Goal: Information Seeking & Learning: Learn about a topic

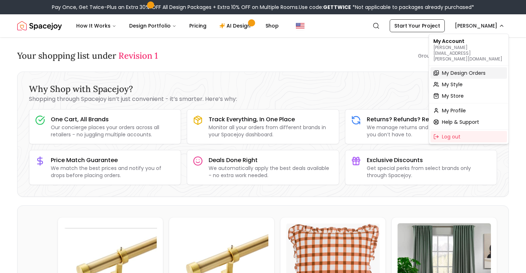
click at [477, 69] on span "My Design Orders" at bounding box center [464, 72] width 44 height 7
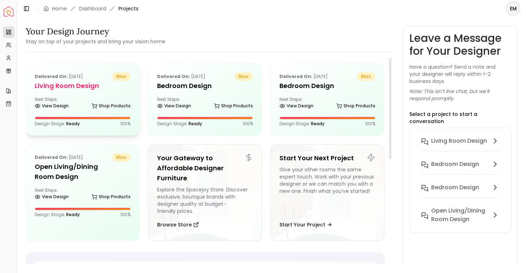
click at [102, 99] on div "Next Steps: View Design Shop Products" at bounding box center [83, 104] width 96 height 14
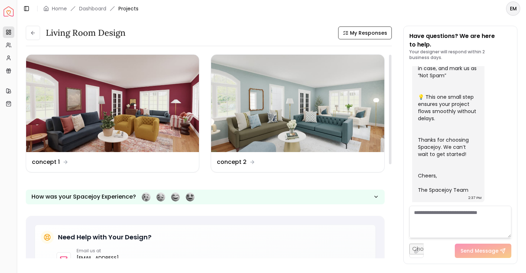
scroll to position [5, 0]
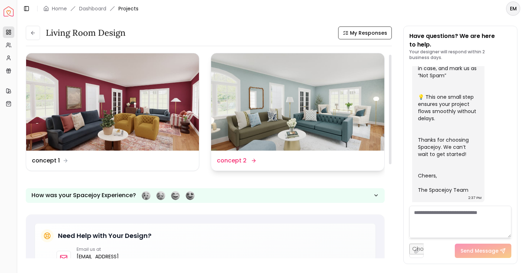
click at [245, 107] on img at bounding box center [297, 101] width 173 height 97
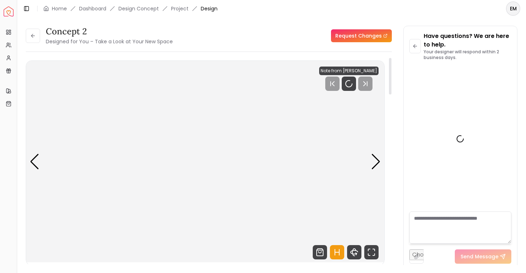
scroll to position [277, 0]
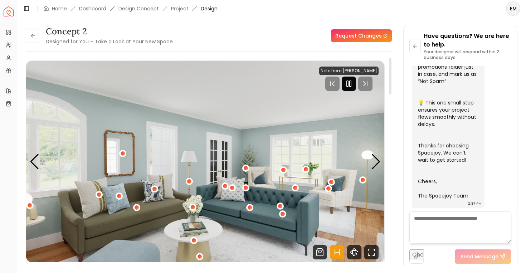
click at [350, 79] on div at bounding box center [349, 84] width 14 height 14
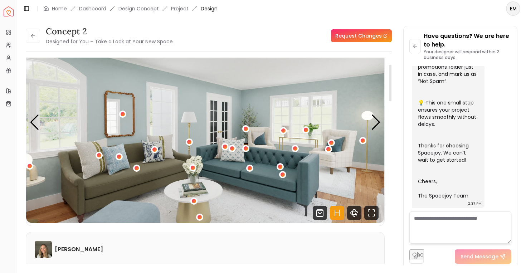
scroll to position [30, 0]
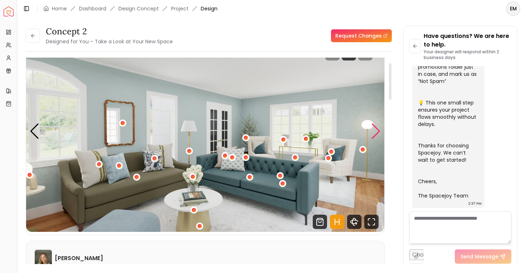
click at [375, 128] on div "Next slide" at bounding box center [376, 131] width 10 height 16
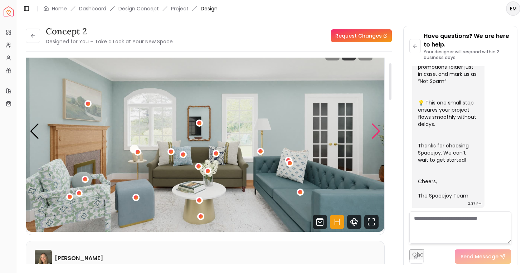
click at [375, 128] on div "Next slide" at bounding box center [376, 131] width 10 height 16
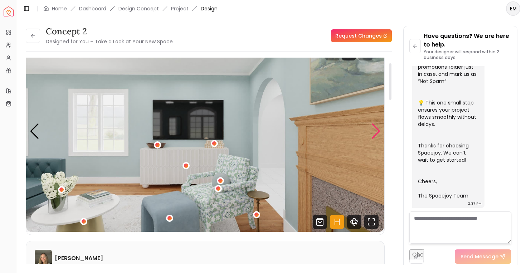
click at [375, 128] on div "Next slide" at bounding box center [376, 131] width 10 height 16
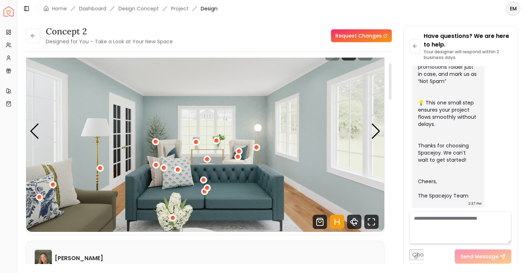
click at [337, 224] on icon "Hotspots Toggle" at bounding box center [337, 222] width 14 height 14
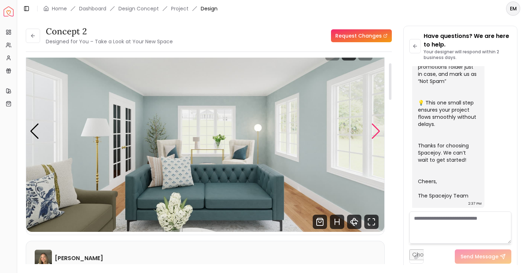
click at [380, 128] on div "Next slide" at bounding box center [376, 131] width 10 height 16
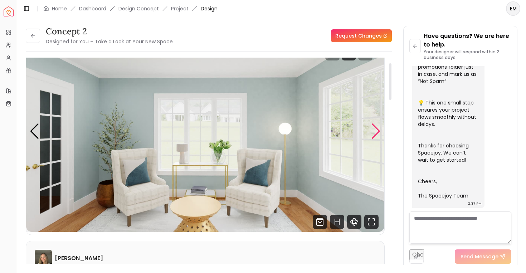
click at [380, 128] on div "Next slide" at bounding box center [376, 131] width 10 height 16
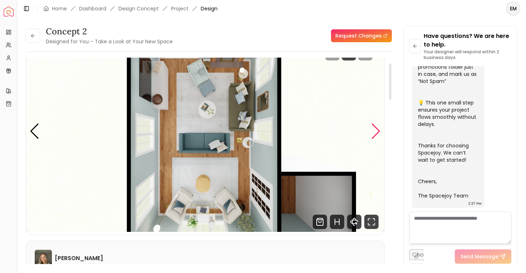
click at [380, 128] on div "Next slide" at bounding box center [376, 131] width 10 height 16
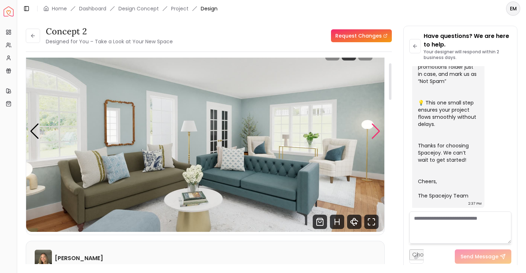
click at [380, 129] on div "Next slide" at bounding box center [376, 131] width 10 height 16
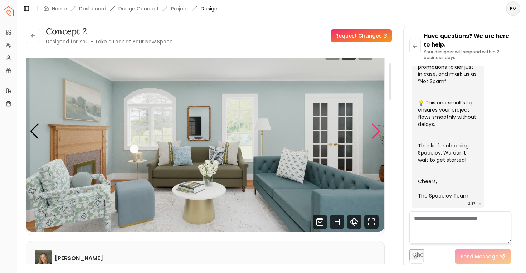
click at [380, 129] on div "Next slide" at bounding box center [376, 131] width 10 height 16
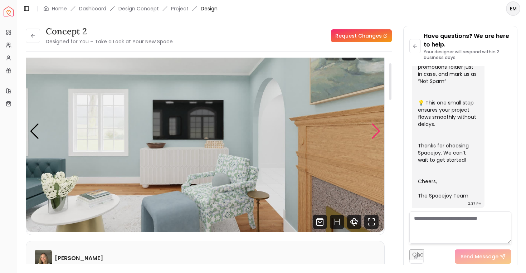
click at [380, 129] on div "Next slide" at bounding box center [376, 131] width 10 height 16
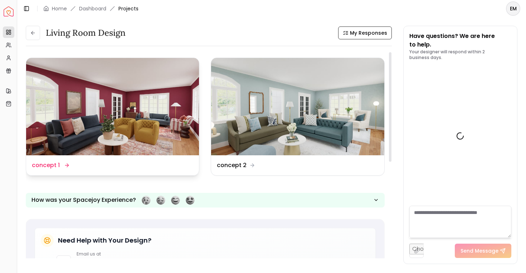
click at [154, 81] on img at bounding box center [112, 106] width 173 height 97
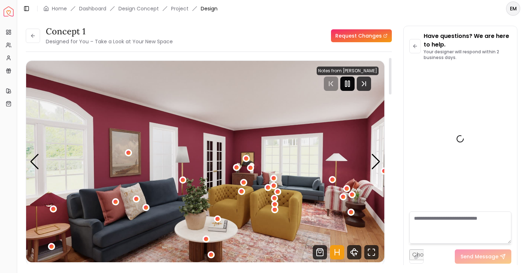
click at [347, 84] on rect "Pause" at bounding box center [345, 84] width 1 height 6
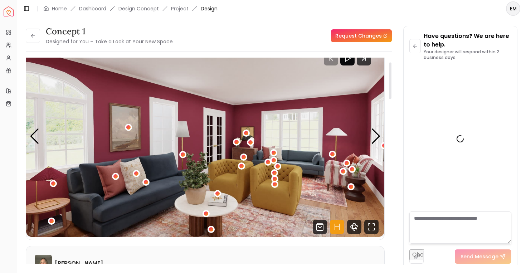
scroll to position [55, 0]
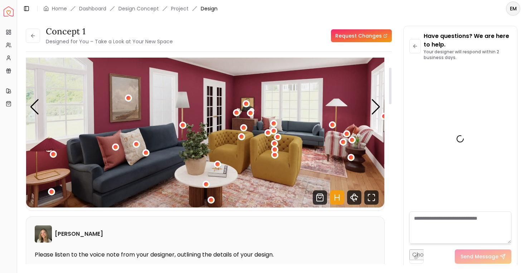
click at [336, 195] on icon "Hotspots Toggle" at bounding box center [337, 197] width 14 height 14
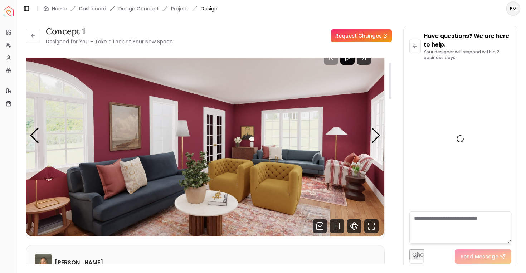
scroll to position [277, 0]
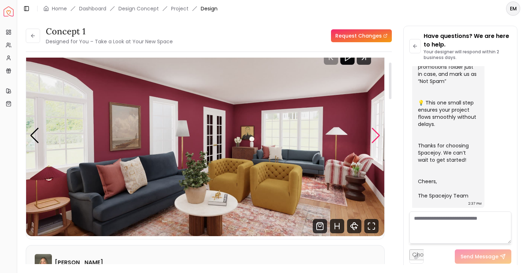
click at [372, 135] on div "Next slide" at bounding box center [376, 136] width 10 height 16
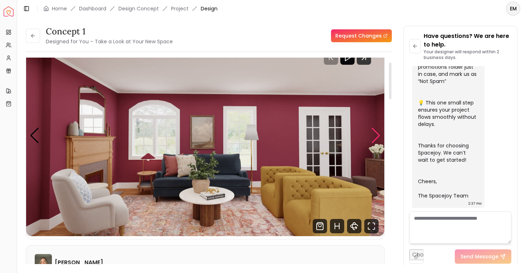
click at [372, 135] on div "Next slide" at bounding box center [376, 136] width 10 height 16
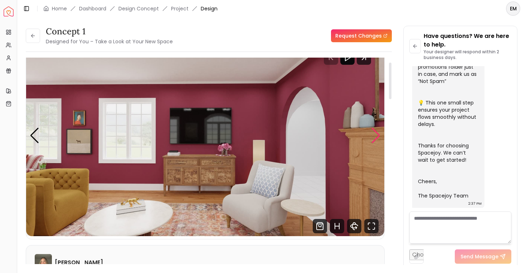
click at [372, 135] on div "Next slide" at bounding box center [376, 136] width 10 height 16
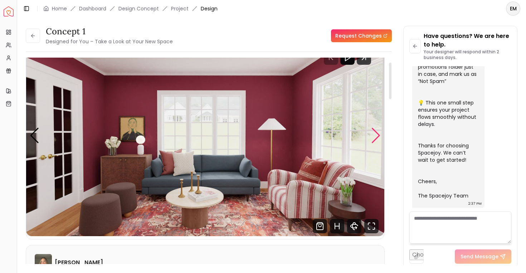
click at [372, 135] on div "Next slide" at bounding box center [376, 136] width 10 height 16
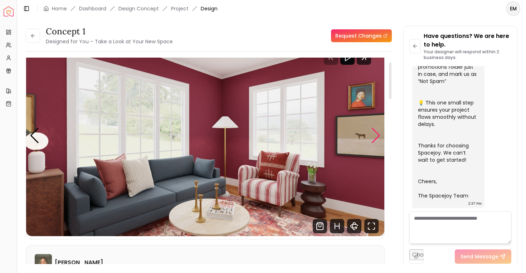
click at [372, 135] on div "Next slide" at bounding box center [376, 136] width 10 height 16
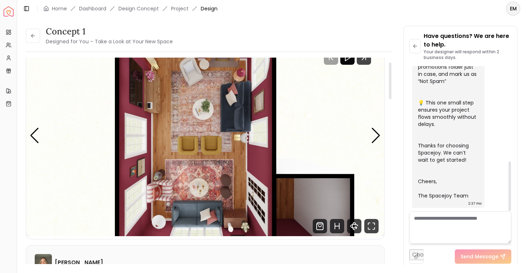
click at [385, 129] on div "concept 1 Designed for You – Take a Look at Your New Space Hotspots Off Density…" at bounding box center [209, 164] width 366 height 212
click at [374, 134] on div "Next slide" at bounding box center [376, 136] width 10 height 16
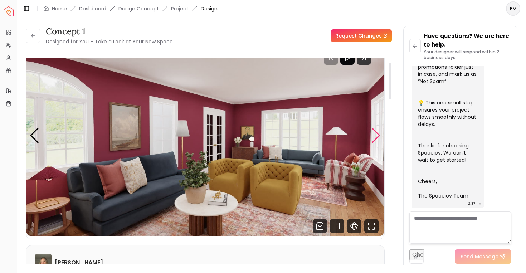
click at [374, 134] on div "Next slide" at bounding box center [376, 136] width 10 height 16
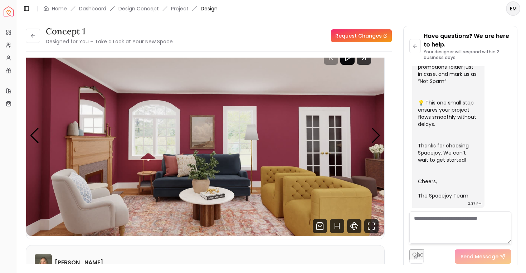
click at [308, 120] on img "2 / 6" at bounding box center [205, 135] width 358 height 201
click at [371, 223] on icon "Fullscreen" at bounding box center [371, 226] width 14 height 14
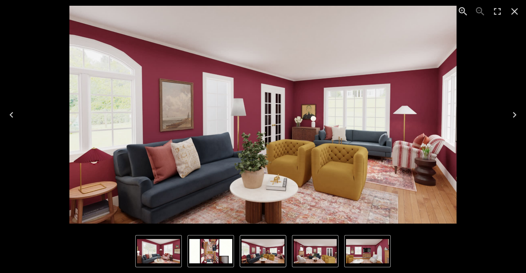
click at [328, 131] on img "1 of 6" at bounding box center [262, 115] width 387 height 218
click at [516, 116] on icon "Next" at bounding box center [514, 114] width 11 height 11
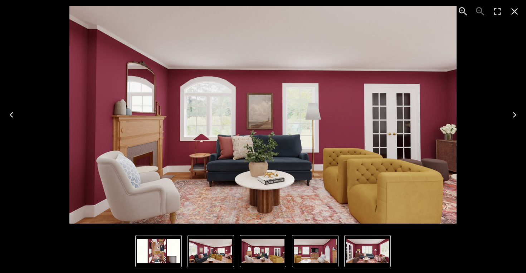
click at [516, 114] on icon "Next" at bounding box center [515, 115] width 4 height 6
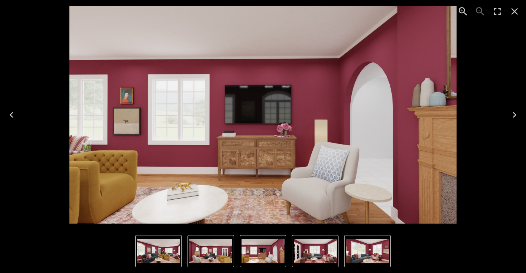
click at [516, 114] on icon "Next" at bounding box center [515, 115] width 4 height 6
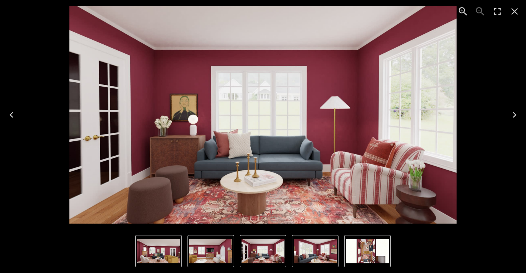
click at [516, 114] on icon "Next" at bounding box center [514, 114] width 11 height 11
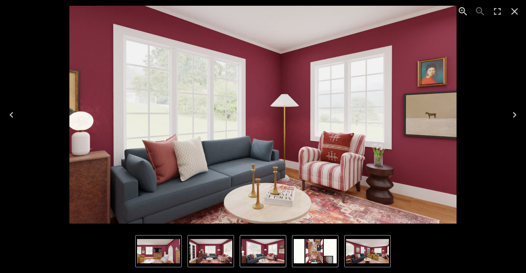
click at [516, 114] on icon "Next" at bounding box center [514, 114] width 11 height 11
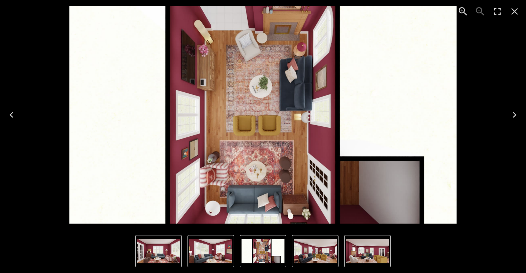
click at [517, 11] on icon "Close" at bounding box center [514, 11] width 11 height 11
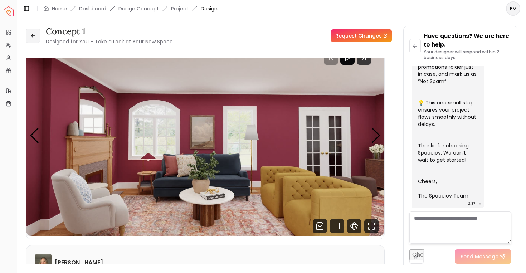
click at [35, 33] on icon at bounding box center [33, 36] width 6 height 6
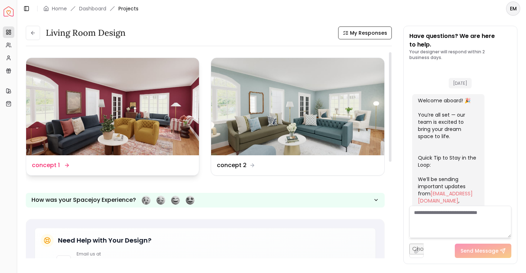
scroll to position [283, 0]
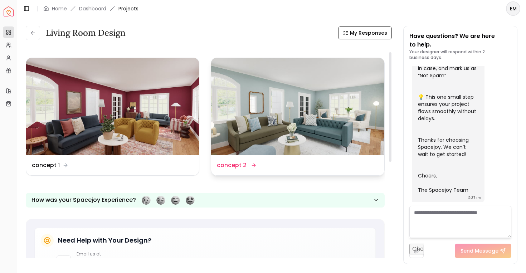
click at [281, 131] on img at bounding box center [297, 106] width 173 height 97
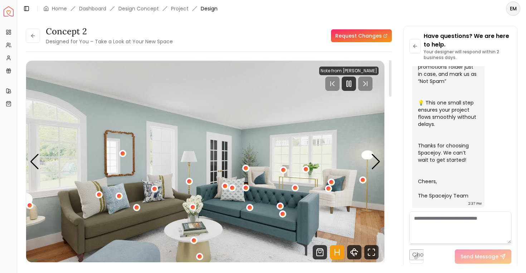
scroll to position [21, 0]
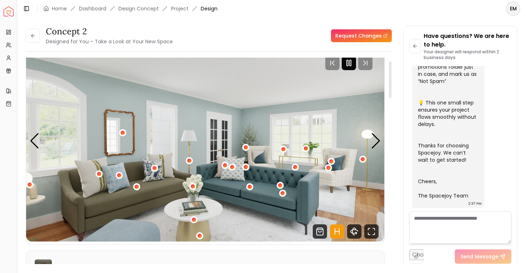
click at [352, 63] on icon "Pause" at bounding box center [349, 63] width 9 height 9
click at [337, 235] on icon "Hotspots Toggle" at bounding box center [337, 231] width 14 height 14
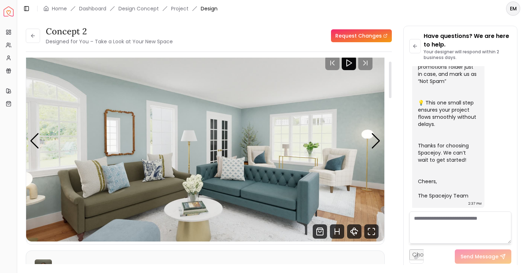
click at [383, 134] on img "1 / 6" at bounding box center [205, 140] width 358 height 201
click at [381, 135] on img "1 / 6" at bounding box center [205, 140] width 358 height 201
click at [377, 135] on div "Next slide" at bounding box center [376, 141] width 10 height 16
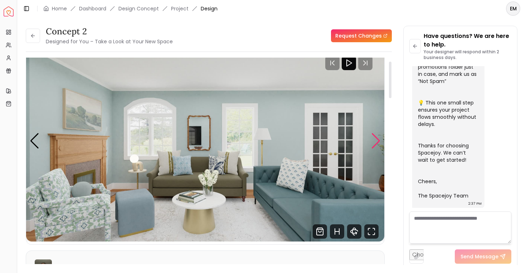
click at [376, 137] on div "Next slide" at bounding box center [376, 141] width 10 height 16
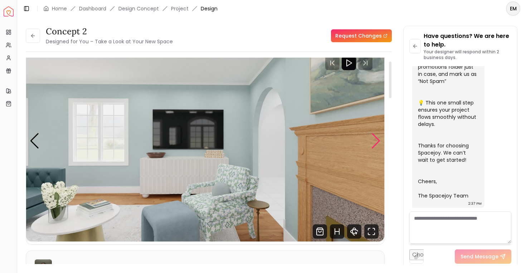
click at [376, 141] on div "Next slide" at bounding box center [376, 141] width 10 height 16
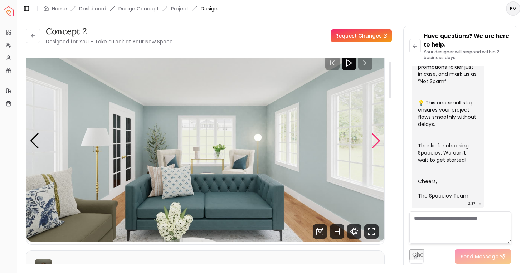
click at [376, 141] on div "Next slide" at bounding box center [376, 141] width 10 height 16
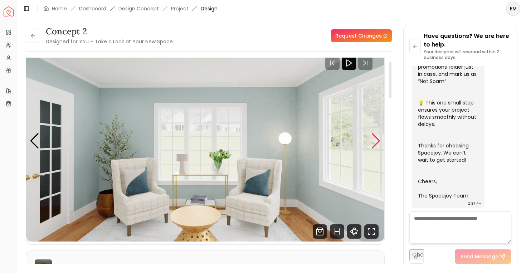
click at [376, 140] on div "Next slide" at bounding box center [376, 141] width 10 height 16
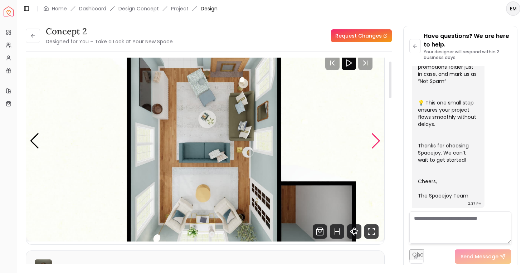
click at [379, 136] on div "Next slide" at bounding box center [376, 141] width 10 height 16
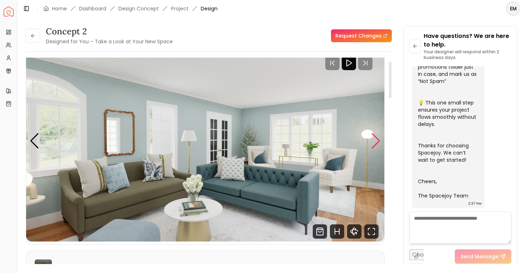
click at [380, 138] on div "Next slide" at bounding box center [376, 141] width 10 height 16
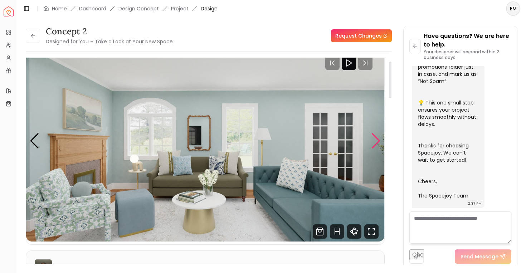
click at [380, 138] on div "Next slide" at bounding box center [376, 141] width 10 height 16
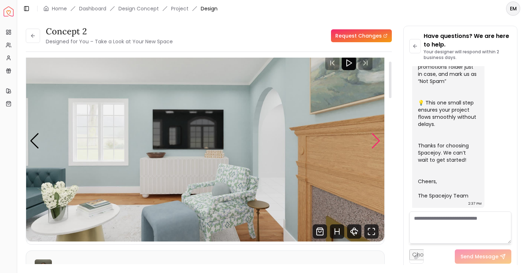
click at [377, 133] on div "Next slide" at bounding box center [376, 141] width 10 height 16
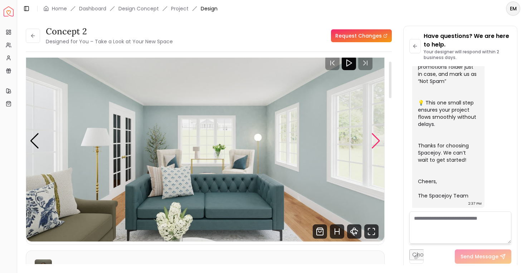
click at [377, 133] on div "Next slide" at bounding box center [376, 141] width 10 height 16
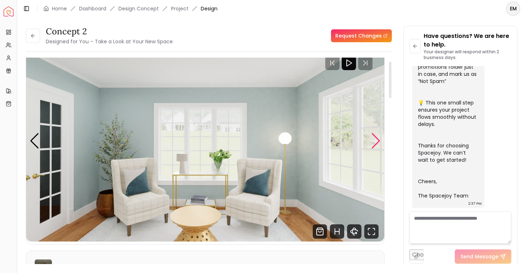
click at [377, 133] on div "Next slide" at bounding box center [376, 141] width 10 height 16
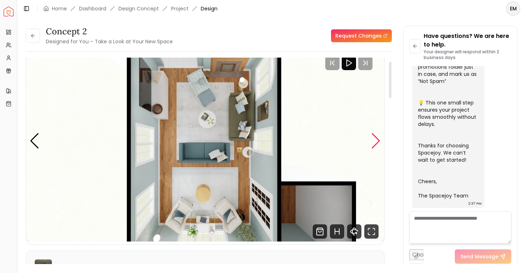
click at [377, 133] on div "Next slide" at bounding box center [376, 141] width 10 height 16
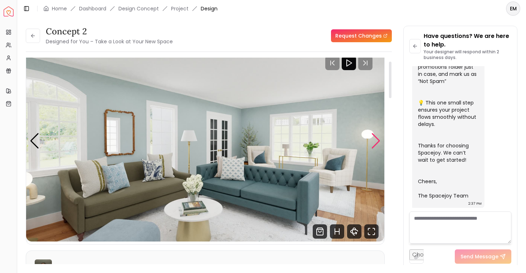
click at [379, 143] on div "Next slide" at bounding box center [376, 141] width 10 height 16
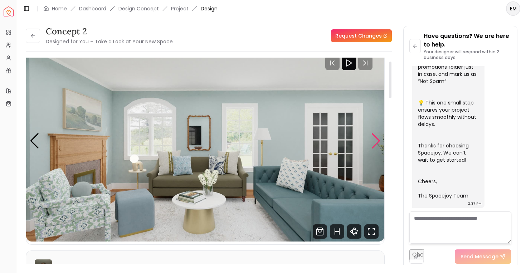
click at [379, 143] on div "Next slide" at bounding box center [376, 141] width 10 height 16
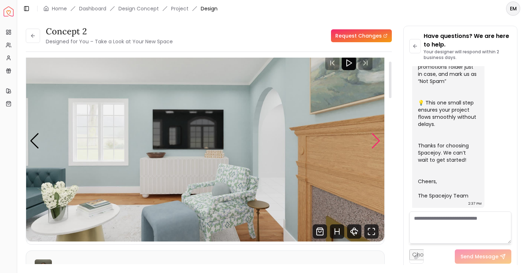
click at [379, 143] on div "Next slide" at bounding box center [376, 141] width 10 height 16
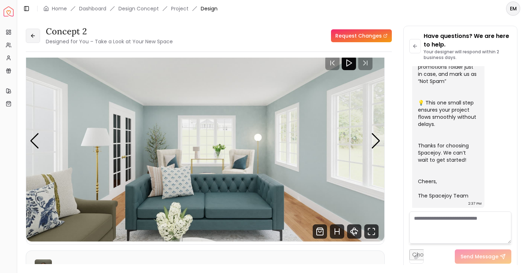
click at [26, 34] on button at bounding box center [33, 36] width 14 height 14
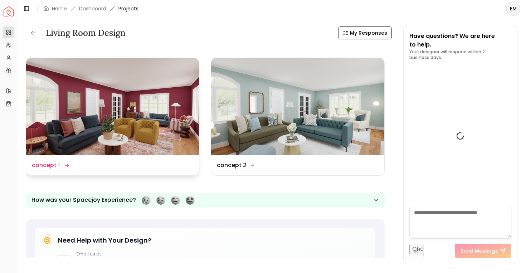
scroll to position [283, 0]
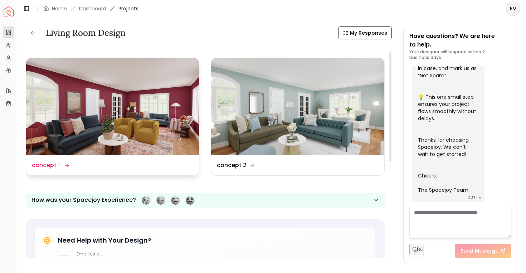
click at [143, 78] on img at bounding box center [112, 106] width 173 height 97
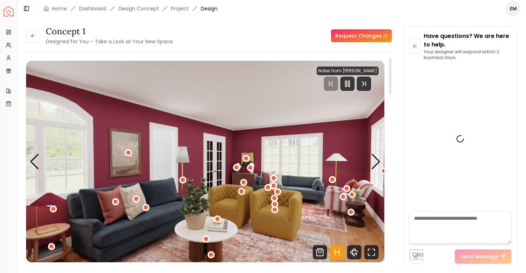
scroll to position [277, 0]
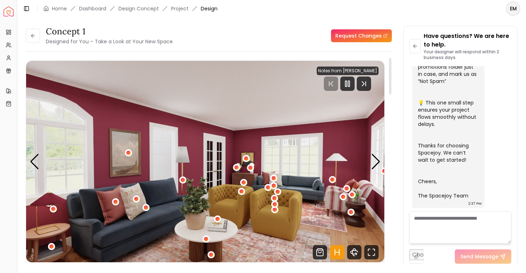
click at [334, 253] on icon "Hotspots Toggle" at bounding box center [337, 252] width 14 height 14
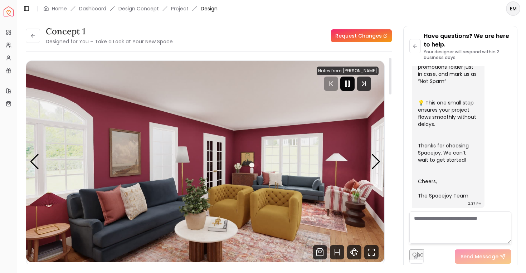
click at [352, 84] on icon "Pause" at bounding box center [347, 83] width 9 height 9
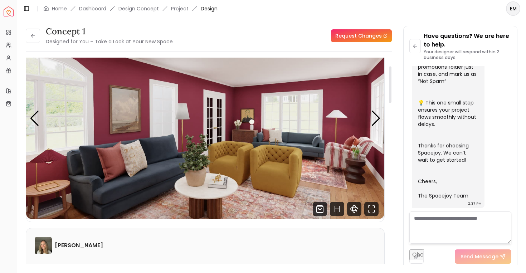
scroll to position [42, 0]
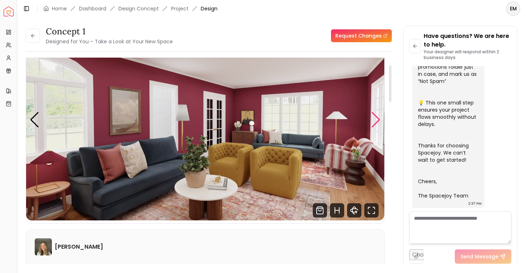
click at [373, 112] on div "Next slide" at bounding box center [376, 120] width 10 height 16
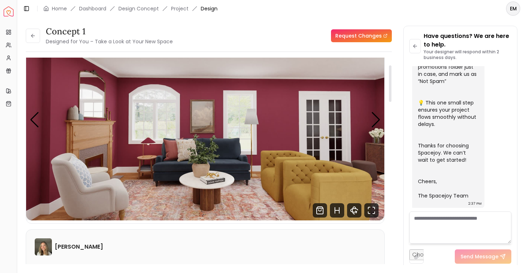
click at [376, 110] on img "2 / 6" at bounding box center [205, 119] width 358 height 201
click at [372, 122] on div "Next slide" at bounding box center [376, 120] width 10 height 16
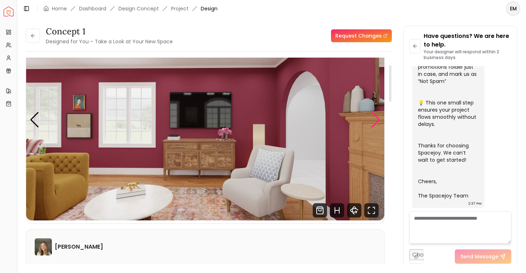
click at [372, 124] on div "Next slide" at bounding box center [376, 120] width 10 height 16
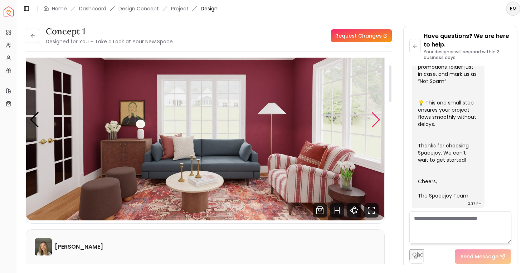
click at [372, 124] on div "Next slide" at bounding box center [376, 120] width 10 height 16
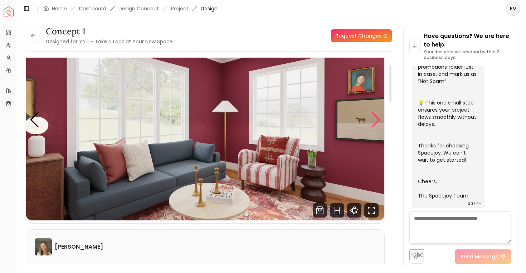
click at [372, 124] on div "Next slide" at bounding box center [376, 120] width 10 height 16
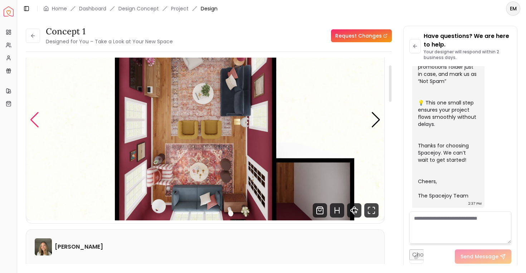
click at [36, 112] on div "Previous slide" at bounding box center [35, 120] width 10 height 16
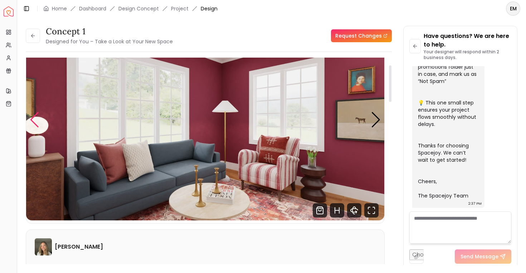
click at [36, 112] on div "Previous slide" at bounding box center [35, 120] width 10 height 16
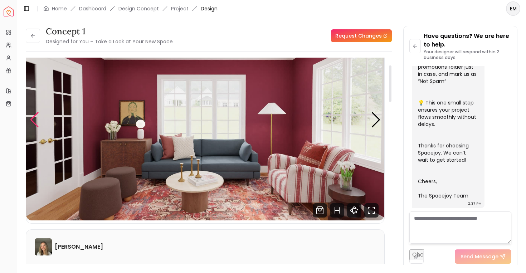
click at [34, 118] on div "Previous slide" at bounding box center [35, 120] width 10 height 16
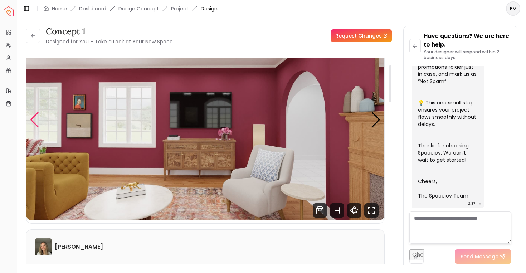
click at [35, 116] on div "Previous slide" at bounding box center [35, 120] width 10 height 16
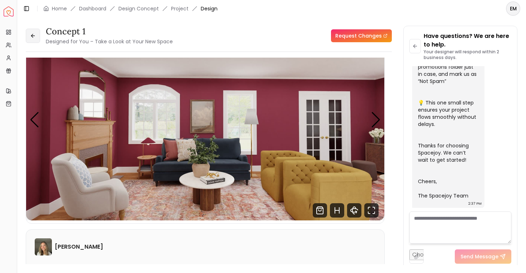
click at [33, 34] on icon at bounding box center [32, 35] width 2 height 3
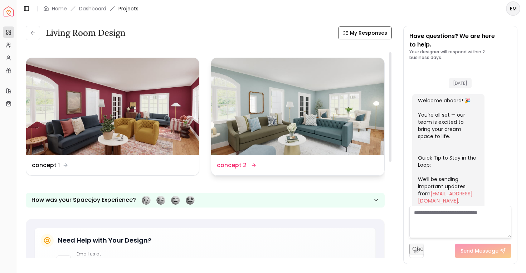
scroll to position [283, 0]
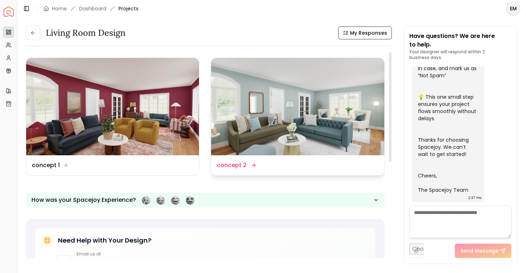
click at [234, 80] on img at bounding box center [297, 106] width 173 height 97
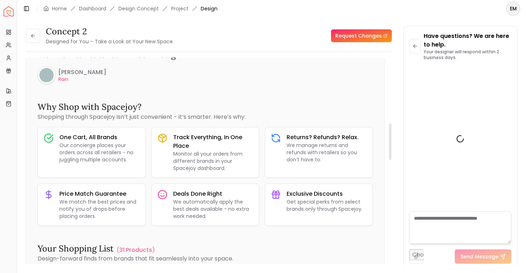
scroll to position [277, 0]
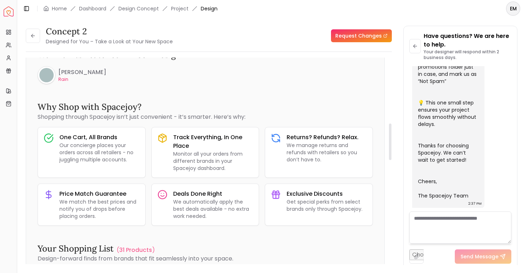
click at [88, 81] on p "Rain" at bounding box center [82, 80] width 48 height 6
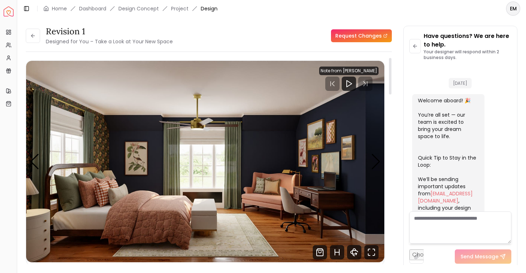
scroll to position [1303, 0]
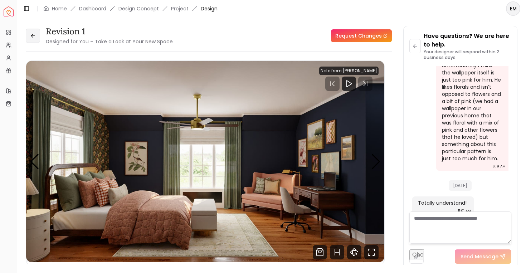
click at [29, 38] on button at bounding box center [33, 36] width 14 height 14
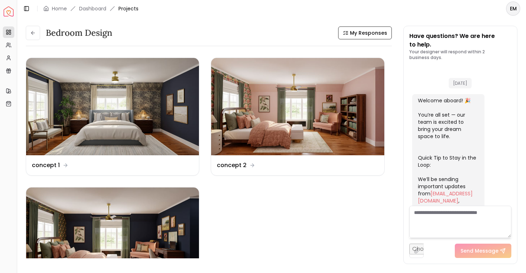
scroll to position [1309, 0]
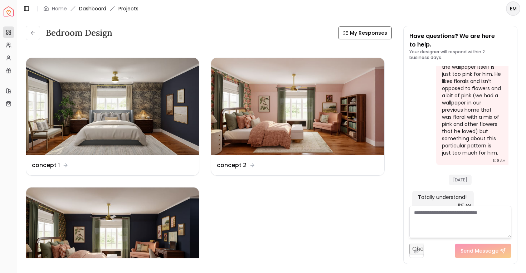
click at [88, 12] on link "Dashboard" at bounding box center [92, 8] width 27 height 7
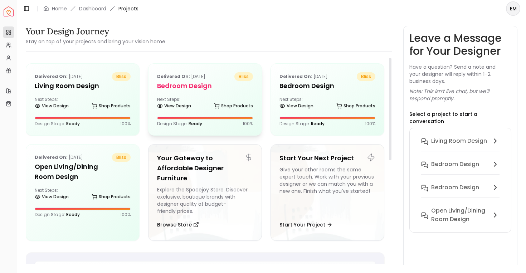
click at [171, 94] on div "Delivered on: [DATE] bliss Bedroom design Next Steps: View Design Shop Products…" at bounding box center [204, 100] width 113 height 72
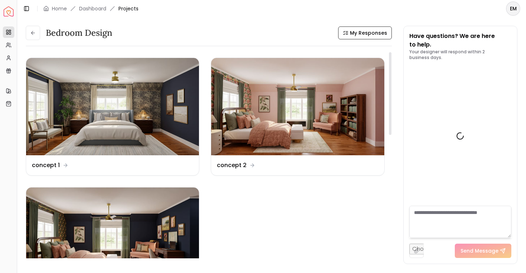
scroll to position [1309, 0]
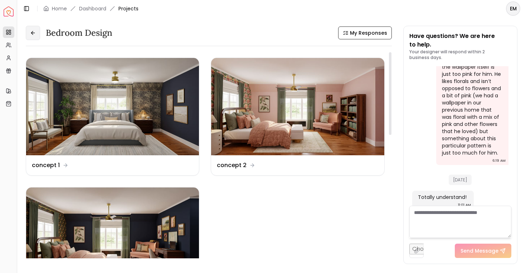
click at [31, 35] on icon at bounding box center [33, 33] width 6 height 6
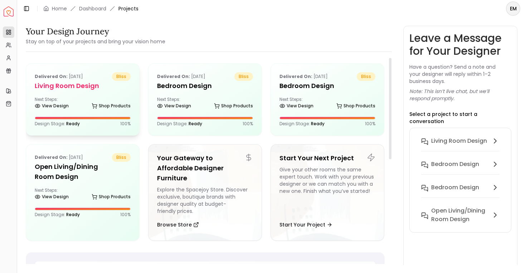
click at [106, 94] on div "Delivered on: [DATE] bliss Living Room design Next Steps: View Design Shop Prod…" at bounding box center [82, 100] width 113 height 72
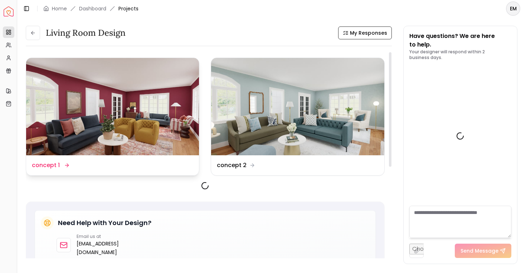
scroll to position [283, 0]
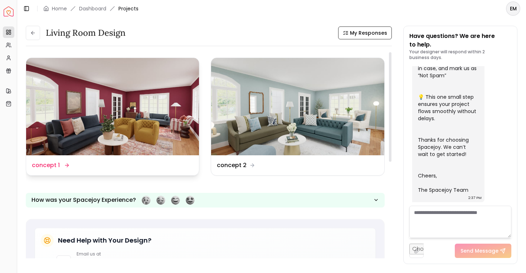
click at [158, 112] on img at bounding box center [112, 106] width 173 height 97
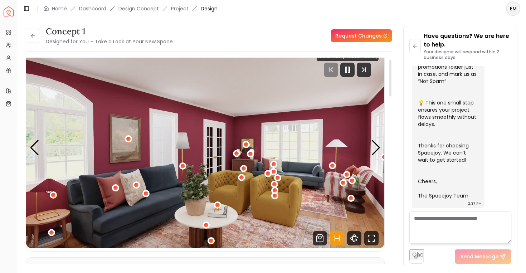
scroll to position [15, 0]
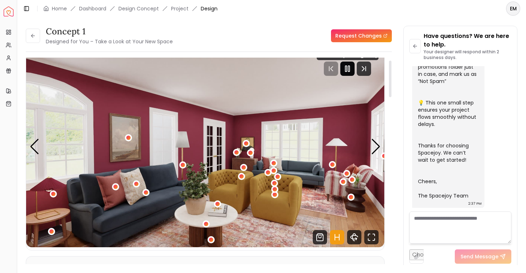
click at [350, 68] on icon "Pause" at bounding box center [347, 68] width 9 height 9
click at [336, 234] on icon "Hotspots Toggle" at bounding box center [337, 237] width 14 height 14
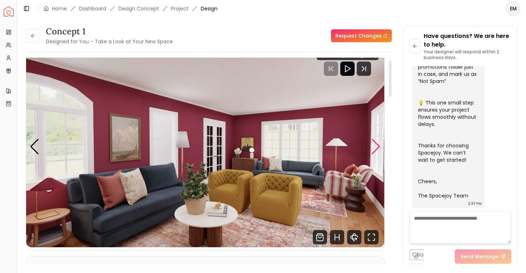
click at [374, 148] on div "Next slide" at bounding box center [376, 147] width 10 height 16
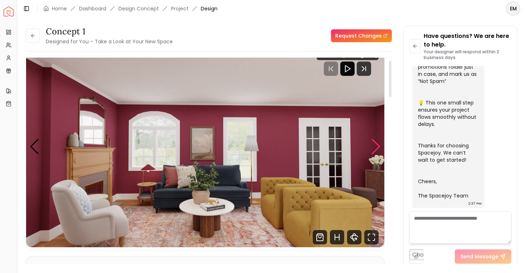
click at [374, 148] on div "Next slide" at bounding box center [376, 147] width 10 height 16
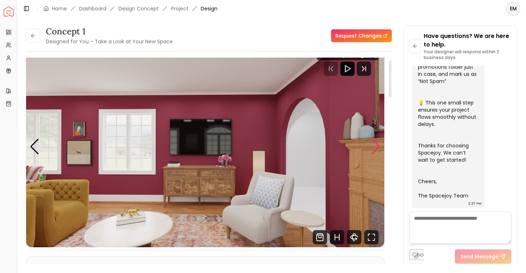
click at [374, 148] on div "Next slide" at bounding box center [376, 147] width 10 height 16
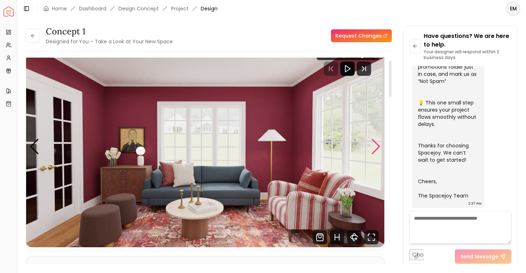
click at [374, 148] on div "Next slide" at bounding box center [376, 147] width 10 height 16
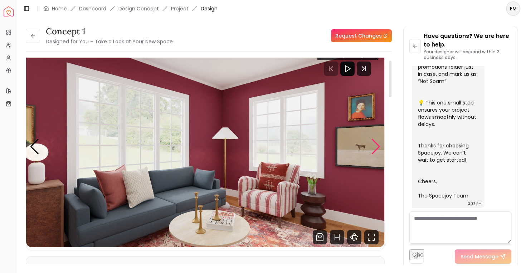
click at [374, 148] on div "Next slide" at bounding box center [376, 147] width 10 height 16
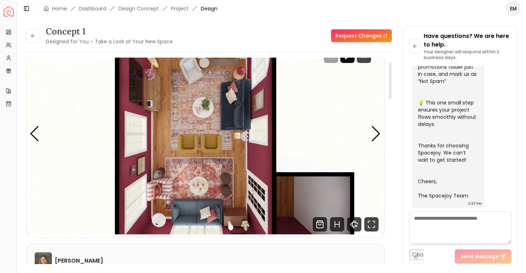
scroll to position [0, 0]
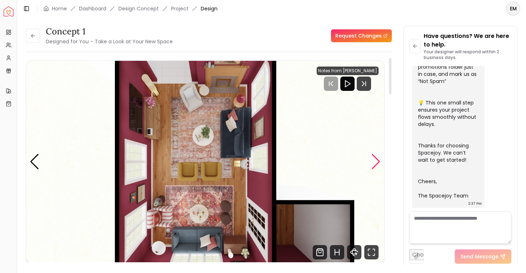
click at [373, 161] on div "Next slide" at bounding box center [376, 162] width 10 height 16
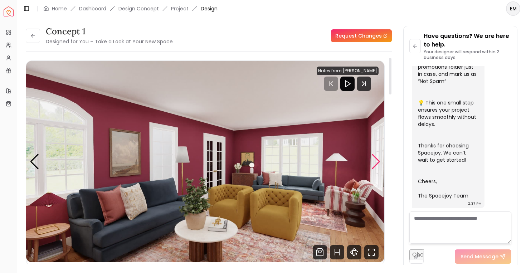
click at [373, 161] on div "Next slide" at bounding box center [376, 162] width 10 height 16
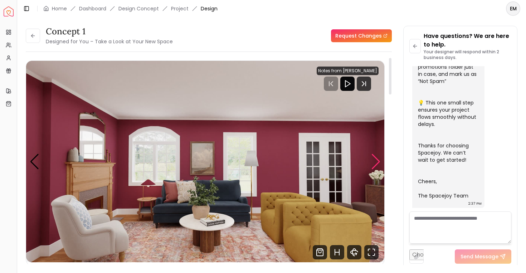
click at [373, 161] on div "Next slide" at bounding box center [376, 162] width 10 height 16
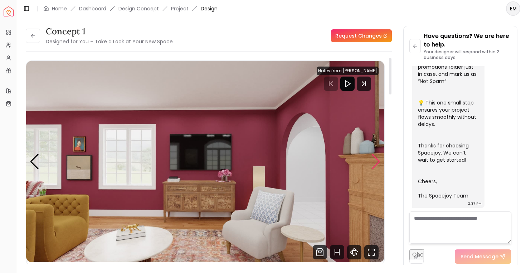
click at [373, 161] on div "Next slide" at bounding box center [376, 162] width 10 height 16
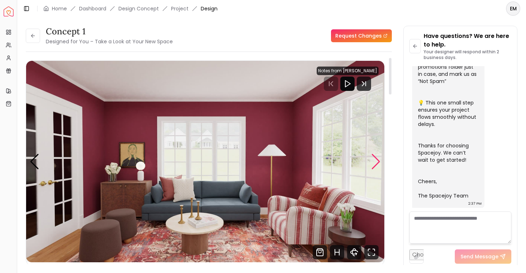
click at [372, 160] on div "Next slide" at bounding box center [376, 162] width 10 height 16
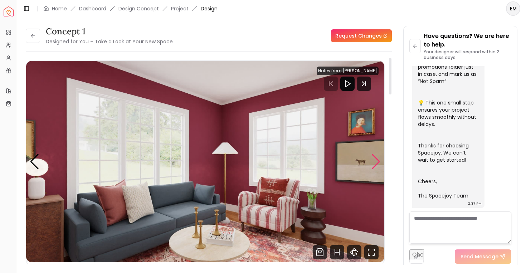
click at [372, 161] on div "Next slide" at bounding box center [376, 162] width 10 height 16
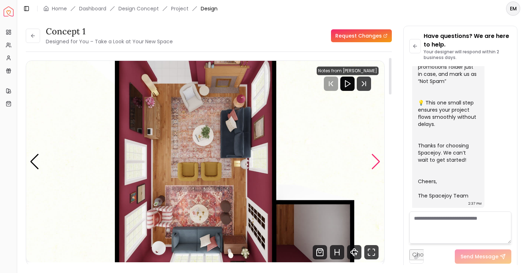
click at [372, 161] on div "Next slide" at bounding box center [376, 162] width 10 height 16
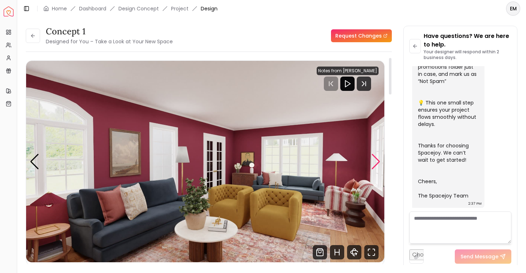
click at [372, 161] on div "Next slide" at bounding box center [376, 162] width 10 height 16
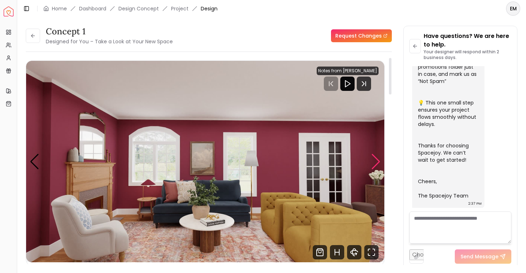
click at [372, 161] on div "Next slide" at bounding box center [376, 162] width 10 height 16
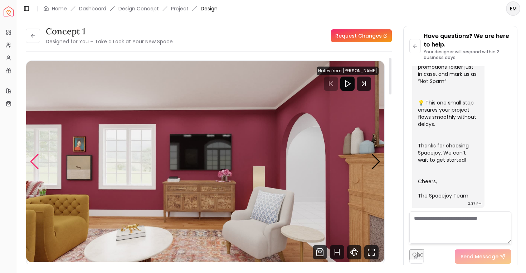
click at [37, 160] on div "Previous slide" at bounding box center [35, 162] width 10 height 16
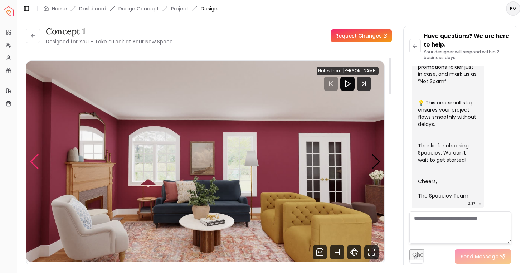
click at [37, 159] on div "Previous slide" at bounding box center [35, 162] width 10 height 16
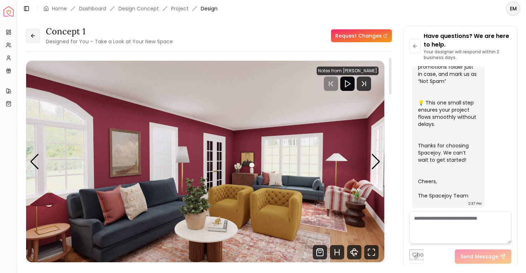
click at [33, 31] on button at bounding box center [33, 36] width 14 height 14
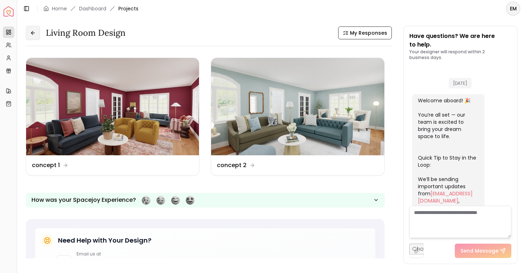
scroll to position [283, 0]
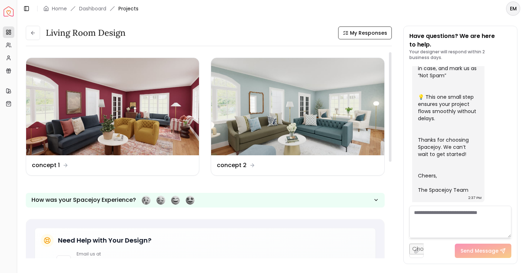
click at [206, 87] on ul "Design Name concept 1 Design Name concept 2" at bounding box center [205, 117] width 359 height 118
click at [242, 98] on img at bounding box center [297, 106] width 173 height 97
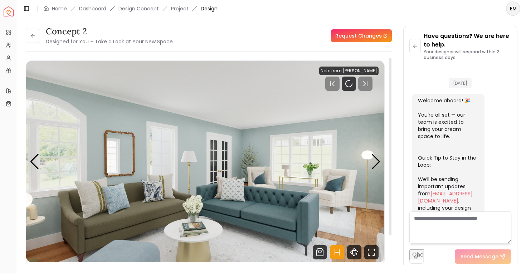
scroll to position [277, 0]
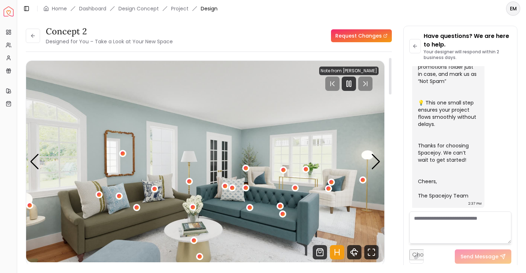
click at [336, 249] on icon "Hotspots Toggle" at bounding box center [337, 252] width 14 height 14
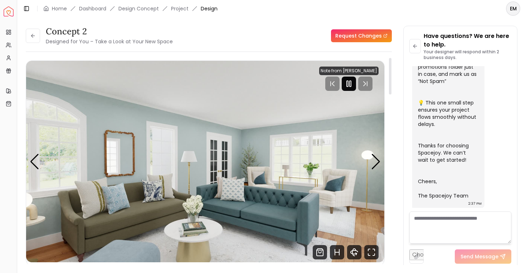
click at [347, 83] on icon "Pause" at bounding box center [349, 83] width 9 height 9
click at [372, 161] on div "Next slide" at bounding box center [376, 162] width 10 height 16
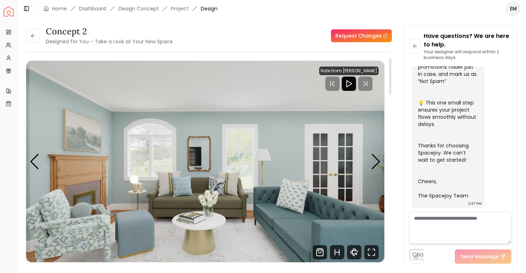
click at [374, 169] on img "2 / 6" at bounding box center [205, 161] width 358 height 201
click at [377, 160] on div "Next slide" at bounding box center [376, 162] width 10 height 16
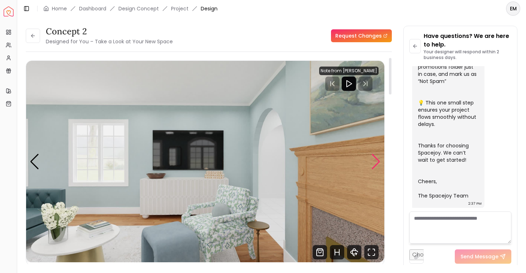
click at [377, 160] on div "Next slide" at bounding box center [376, 162] width 10 height 16
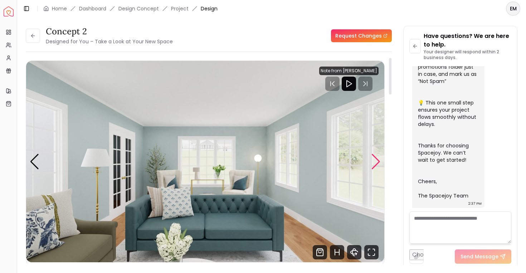
click at [377, 160] on div "Next slide" at bounding box center [376, 162] width 10 height 16
